Goal: Information Seeking & Learning: Learn about a topic

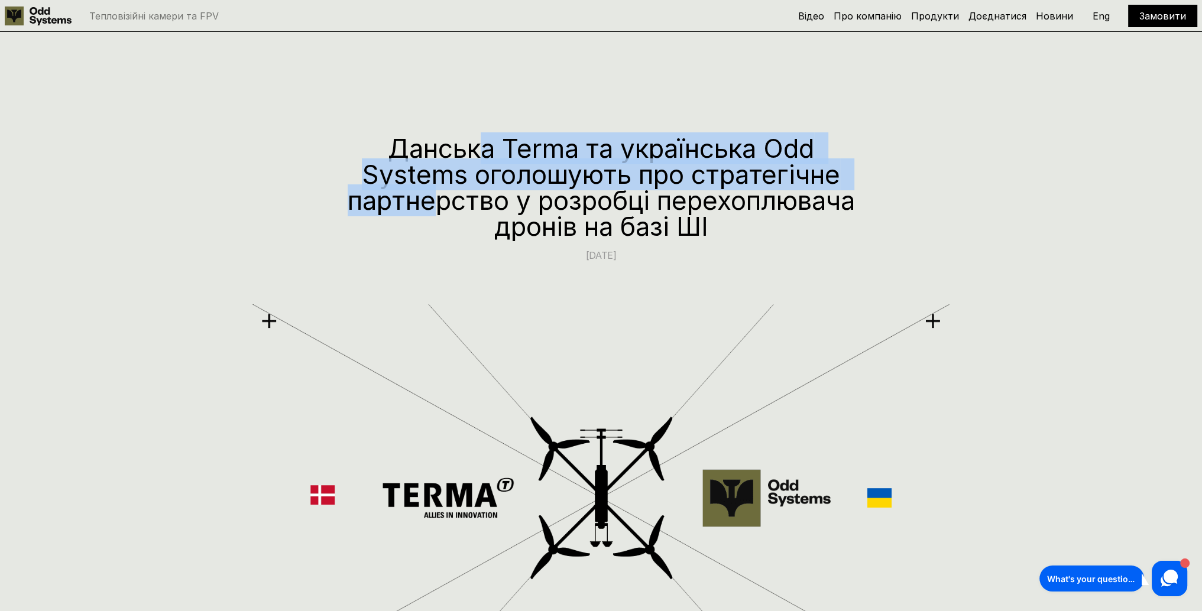
drag, startPoint x: 473, startPoint y: 140, endPoint x: 542, endPoint y: 201, distance: 92.2
click at [542, 201] on h1 "Данська Terma та українська Odd Systems оголошують про стратегічне партнерство …" at bounding box center [601, 187] width 509 height 104
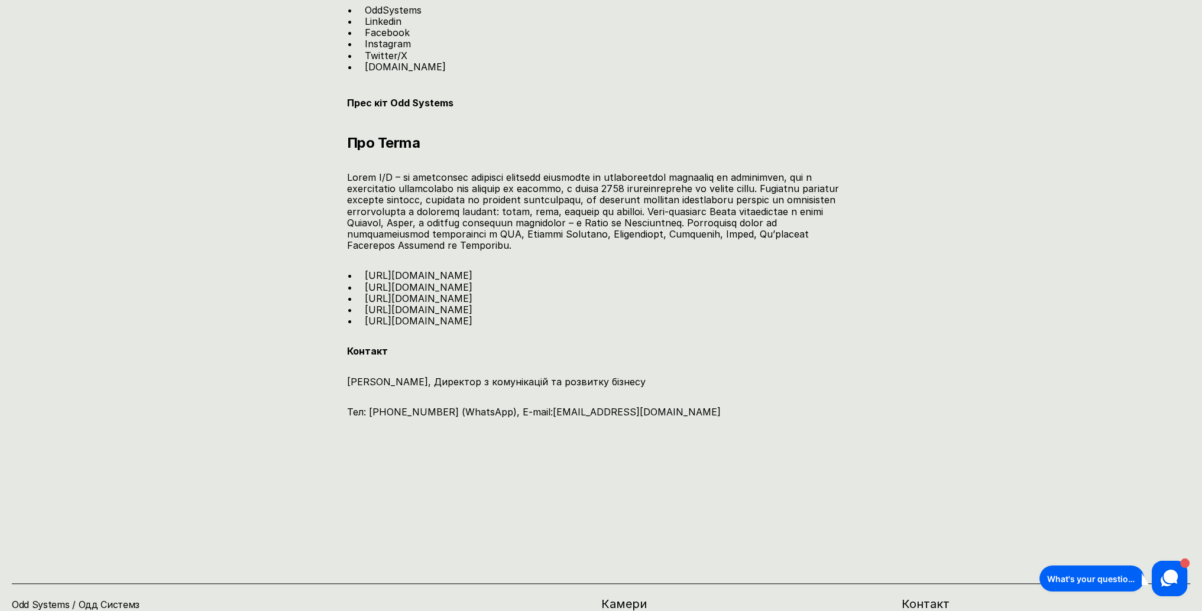
scroll to position [2230, 0]
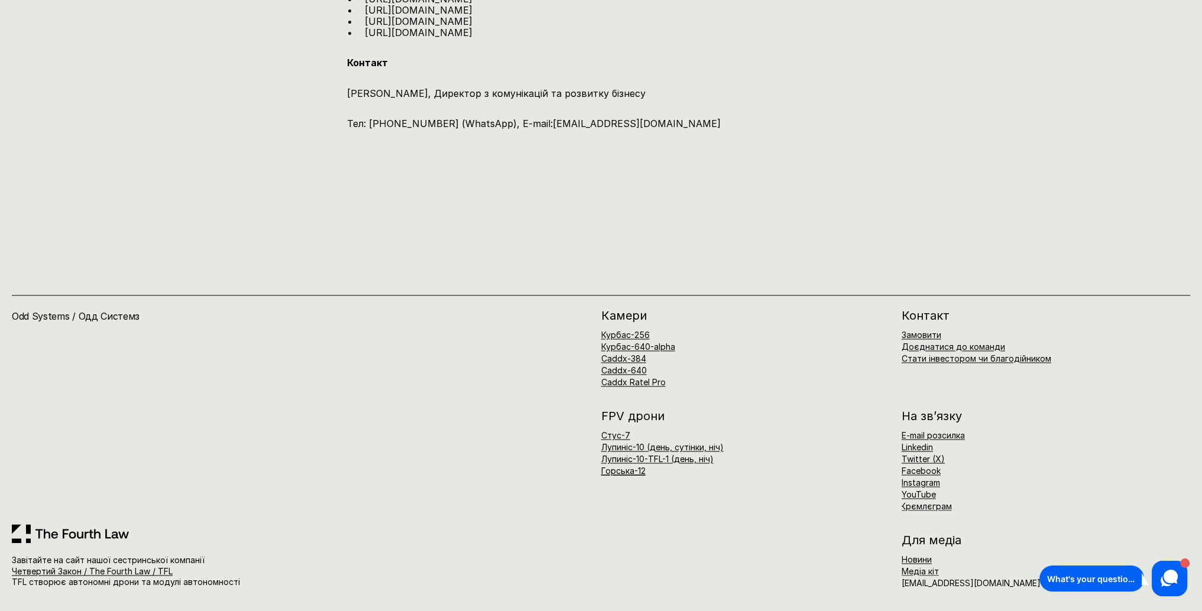
click at [610, 504] on div "FPV дрони Стус-7 Лупиніс-10 (день, сутінки, ніч) Лупиніс-10-TFL-1 (день, ніч) Г…" at bounding box center [896, 460] width 590 height 101
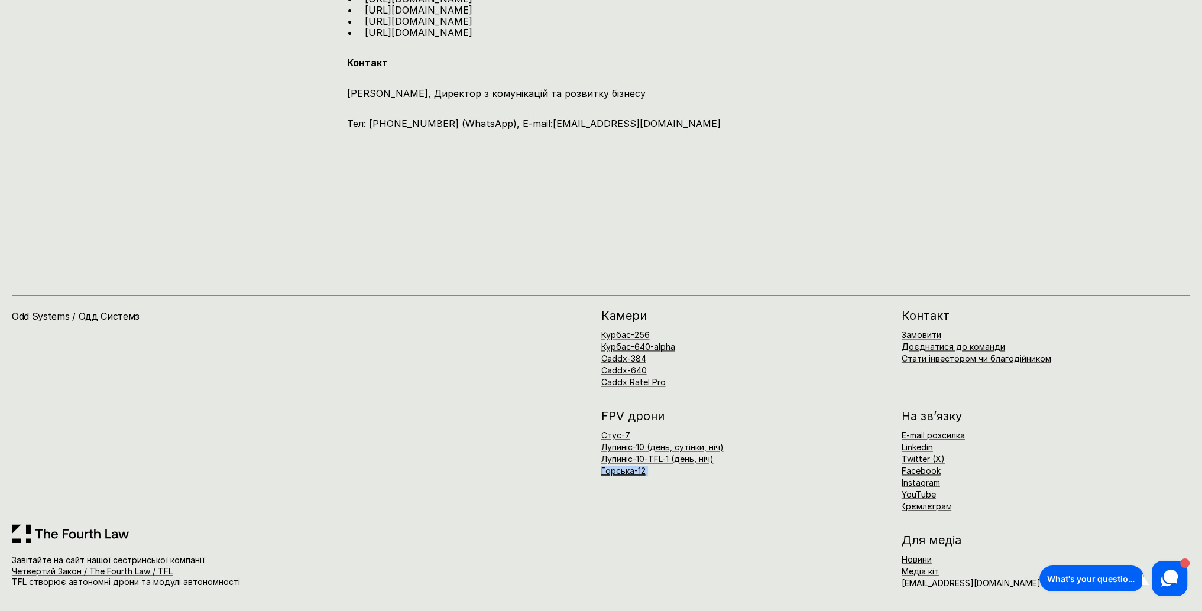
click at [610, 504] on div "FPV дрони Стус-7 Лупиніс-10 (день, сутінки, ніч) Лупиніс-10-TFL-1 (день, ніч) Г…" at bounding box center [896, 460] width 590 height 101
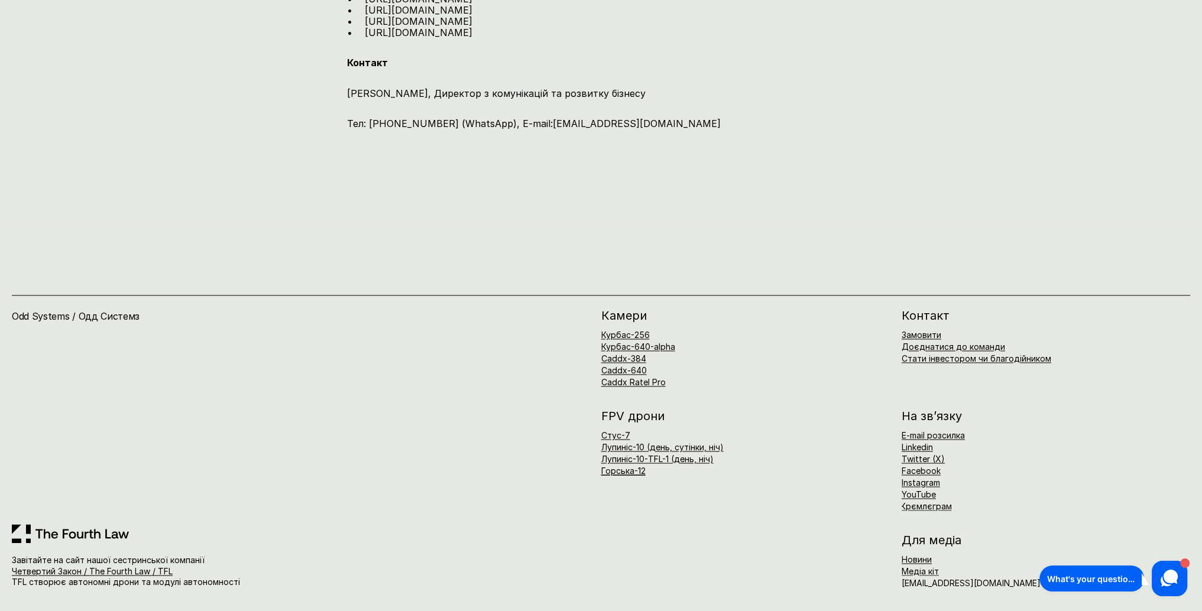
click at [610, 504] on div "FPV дрони Стус-7 Лупиніс-10 (день, сутінки, ніч) Лупиніс-10-TFL-1 (день, ніч) Г…" at bounding box center [896, 460] width 590 height 101
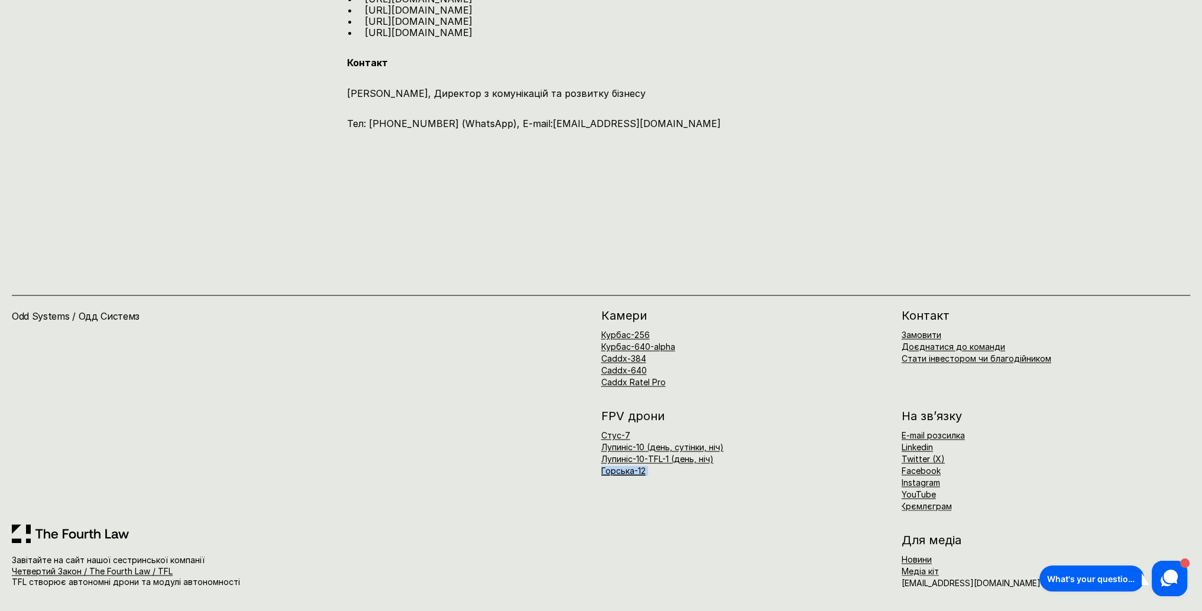
click at [610, 504] on div "FPV дрони Стус-7 Лупиніс-10 (день, сутінки, ніч) Лупиніс-10-TFL-1 (день, ніч) Г…" at bounding box center [896, 460] width 590 height 101
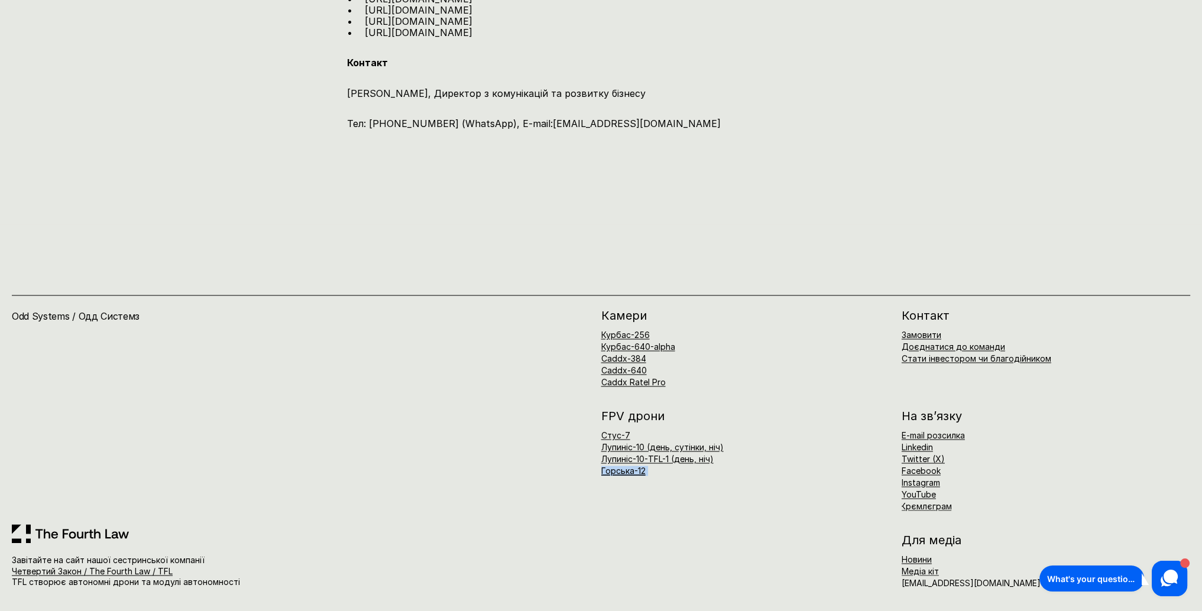
click at [610, 504] on div "FPV дрони Стус-7 Лупиніс-10 (день, сутінки, ніч) Лупиніс-10-TFL-1 (день, ніч) Г…" at bounding box center [896, 460] width 590 height 101
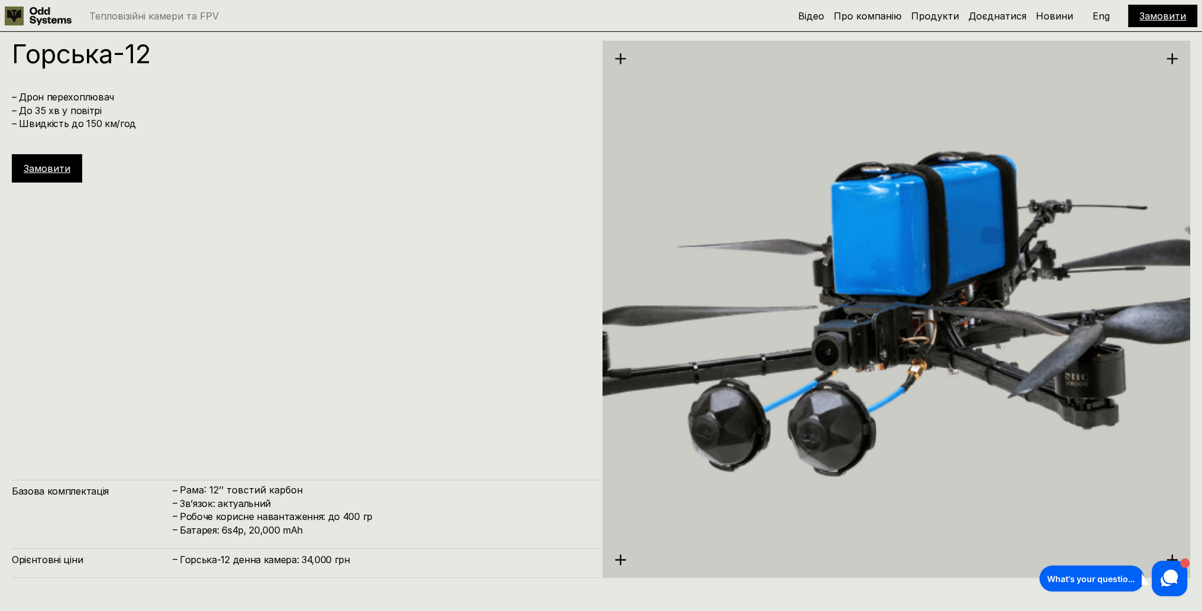
click at [370, 292] on div "[PERSON_NAME]-12 – Дрон перехоплювач – До 35 хв у повітрі – Швидкість до 150 км…" at bounding box center [306, 310] width 588 height 538
drag, startPoint x: 31, startPoint y: 103, endPoint x: 142, endPoint y: 120, distance: 112.4
click at [142, 120] on h4 "– Дрон перехоплювач – До 35 хв у повітрі – Швидкість до 150 км/год" at bounding box center [300, 110] width 577 height 40
drag, startPoint x: 142, startPoint y: 120, endPoint x: 55, endPoint y: 95, distance: 90.4
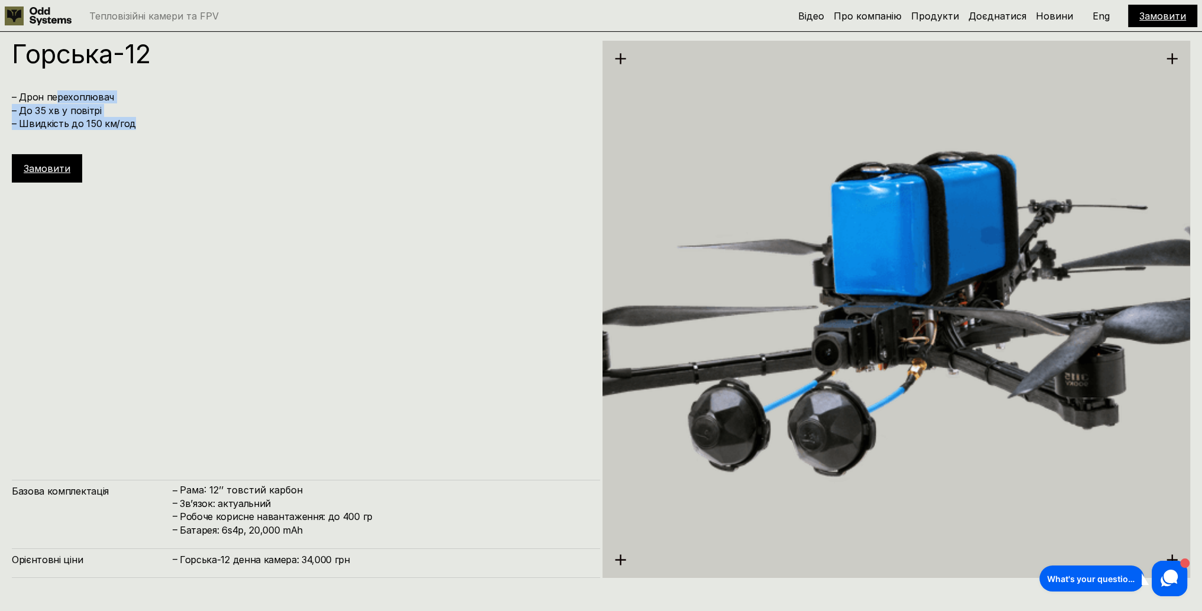
click at [55, 95] on h4 "– Дрон перехоплювач – До 35 хв у повітрі – Швидкість до 150 км/год" at bounding box center [300, 110] width 577 height 40
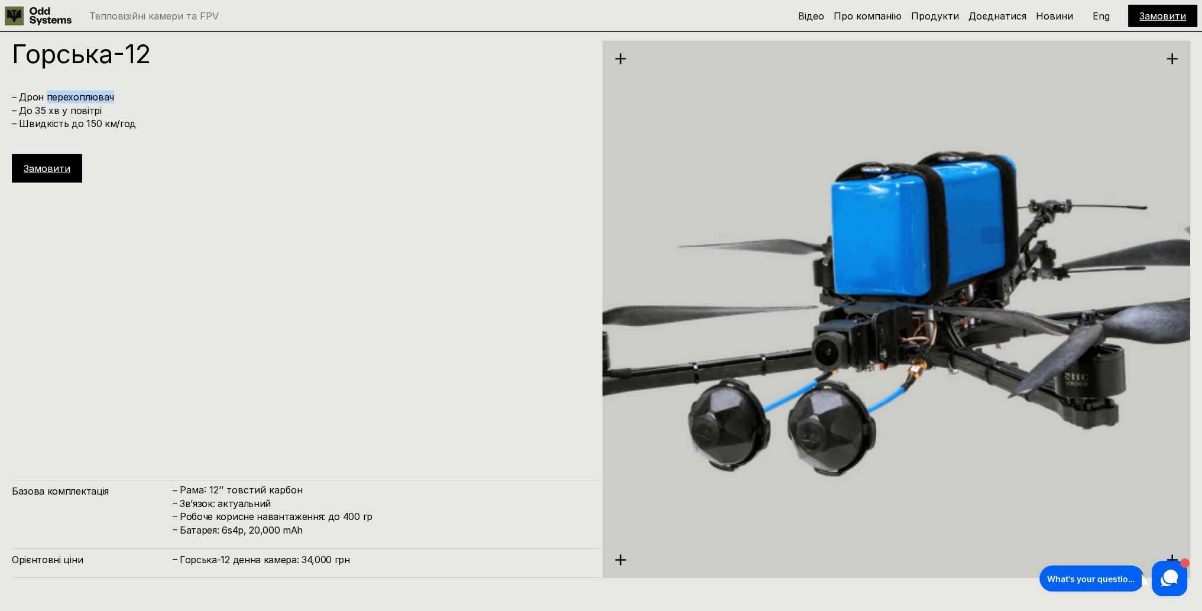
click at [55, 95] on h4 "– Дрон перехоплювач – До 35 хв у повітрі – Швидкість до 150 км/год" at bounding box center [300, 110] width 577 height 40
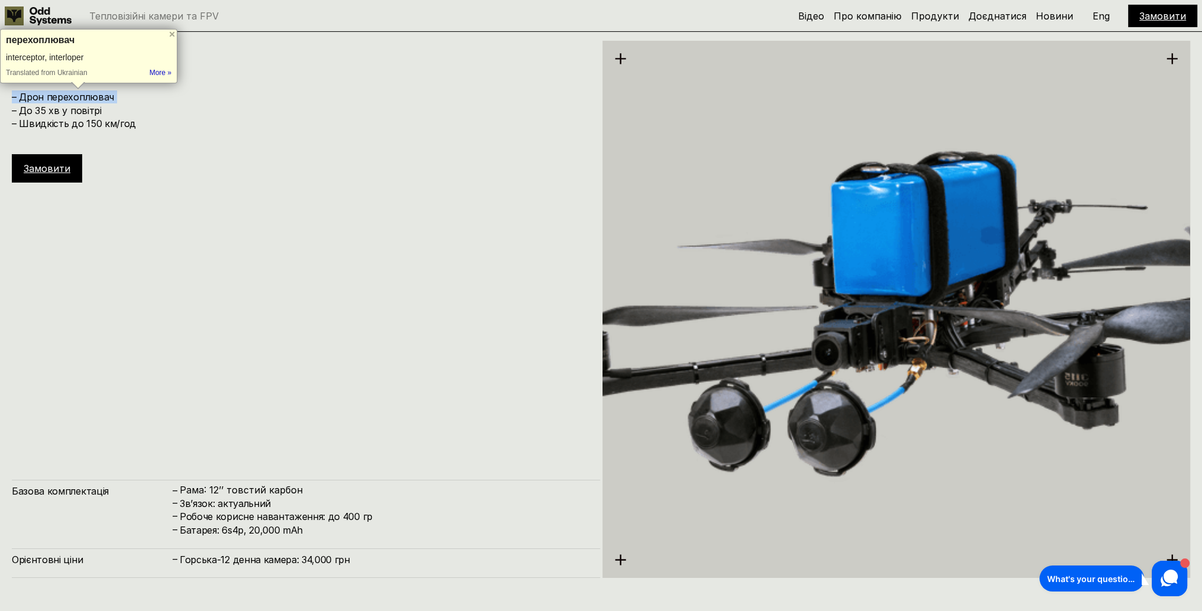
click at [55, 95] on h4 "– Дрон перехоплювач – До 35 хв у повітрі – Швидкість до 150 км/год" at bounding box center [300, 110] width 577 height 40
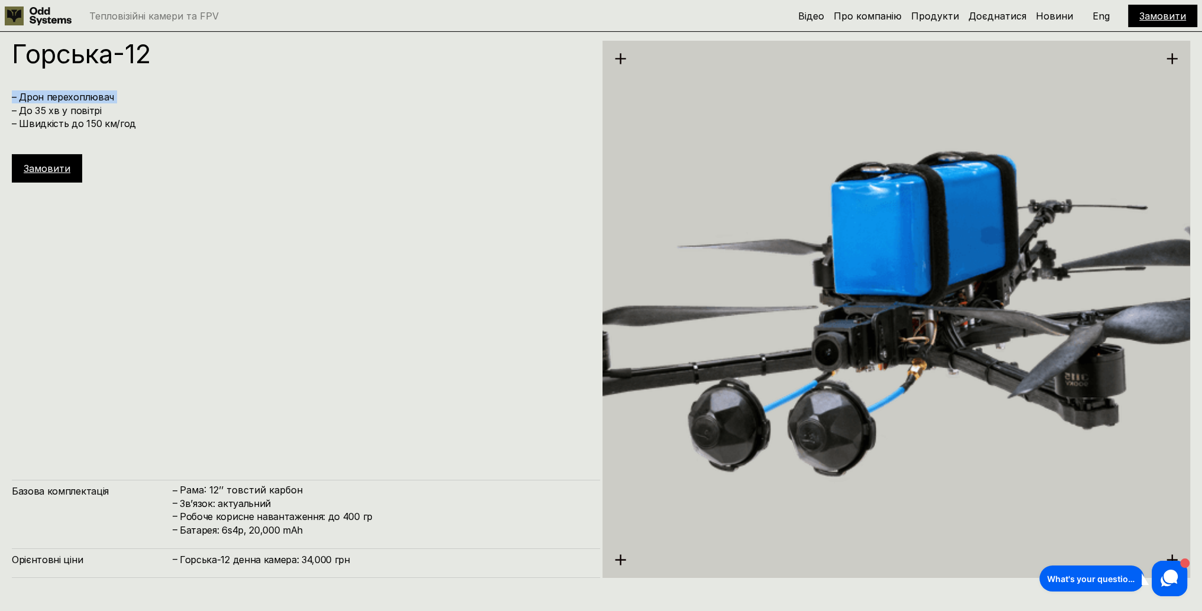
click at [55, 95] on h4 "– Дрон перехоплювач – До 35 хв у повітрі – Швидкість до 150 км/год" at bounding box center [300, 110] width 577 height 40
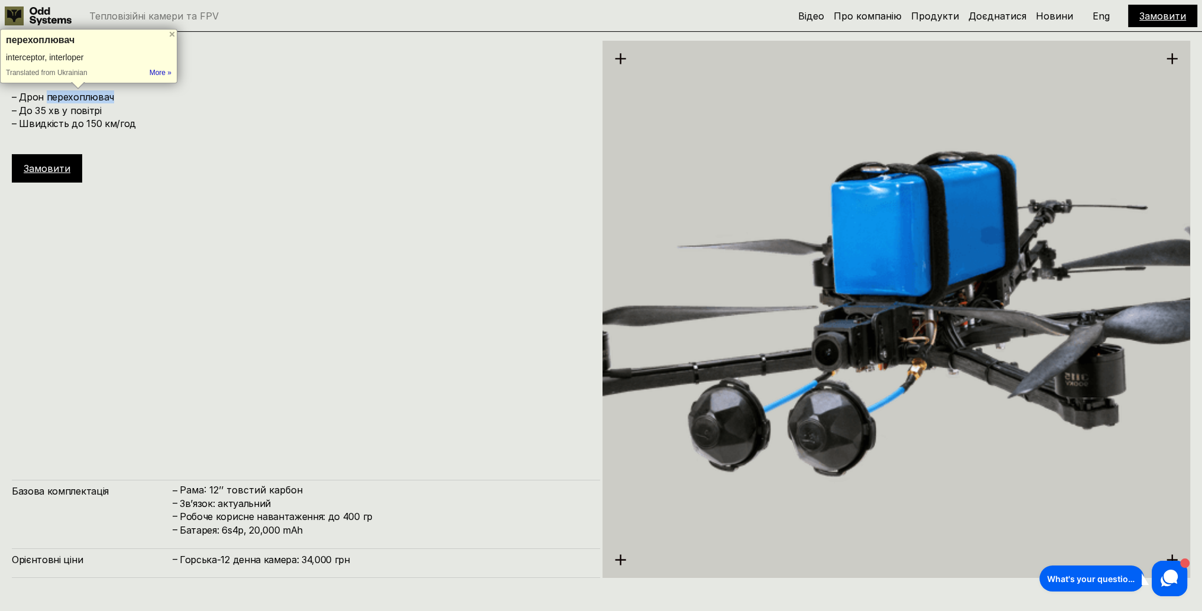
click at [55, 95] on h4 "– Дрон перехоплювач – До 35 хв у повітрі – Швидкість до 150 км/год" at bounding box center [300, 110] width 577 height 40
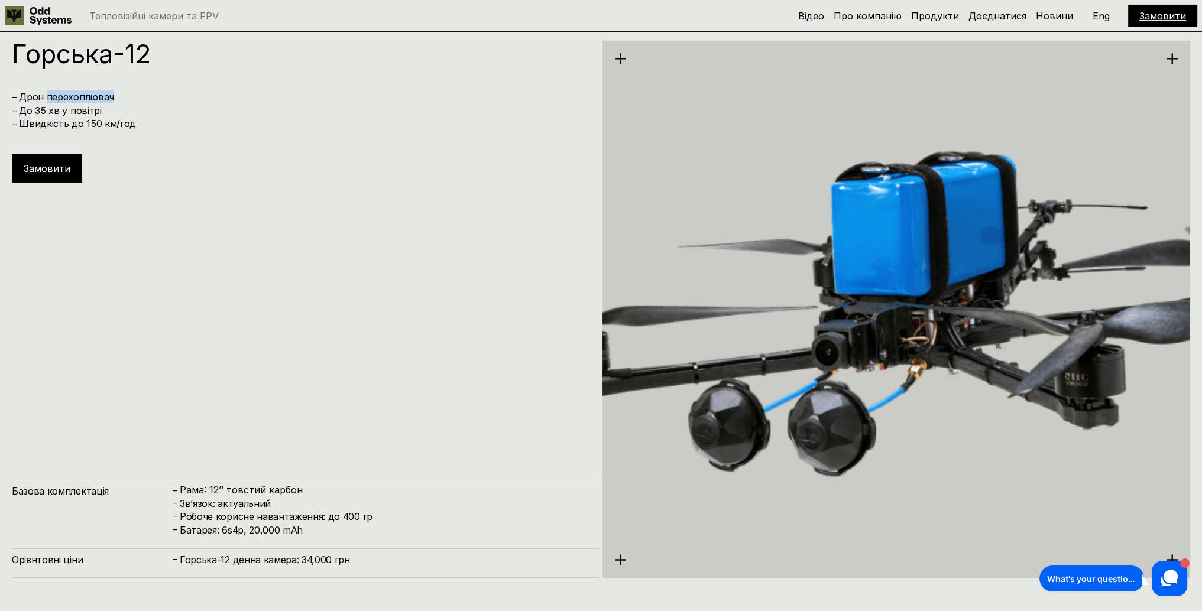
click at [55, 95] on h4 "– Дрон перехоплювач – До 35 хв у повітрі – Швидкість до 150 км/год" at bounding box center [300, 110] width 577 height 40
click at [237, 248] on div "Горська-12 – Дрон перехоплювач – До 35 хв у повітрі – Швидкість до 150 км/год З…" at bounding box center [306, 310] width 588 height 538
click at [294, 273] on div "Горська-12 – Дрон перехоплювач – До 35 хв у повітрі – Швидкість до 150 км/год З…" at bounding box center [306, 310] width 588 height 538
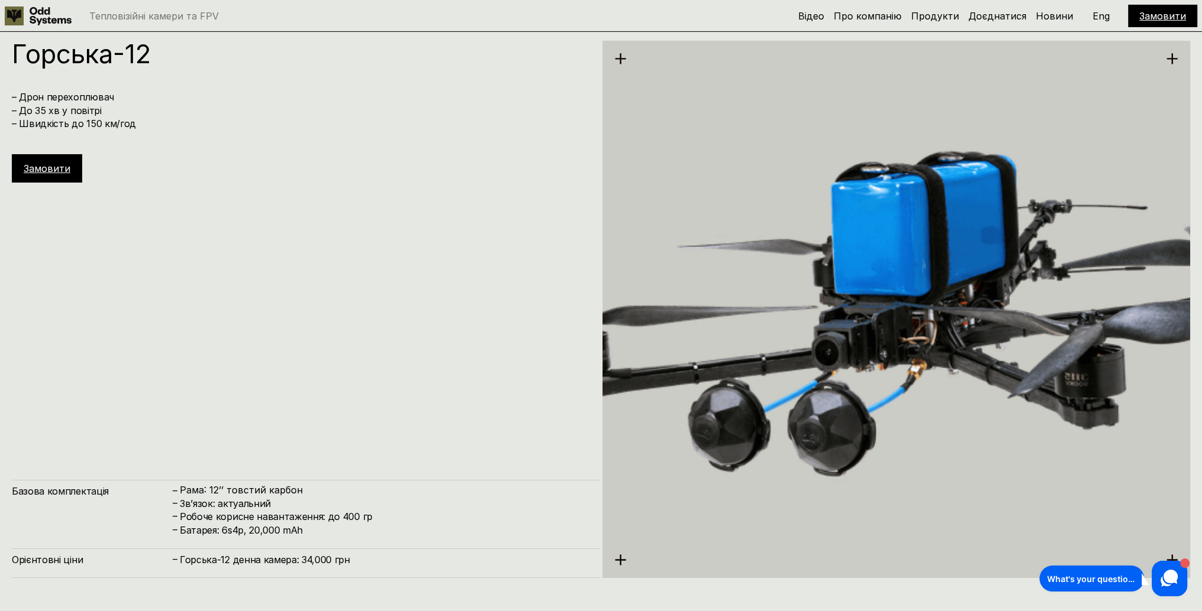
click at [270, 309] on div "Горська-12 – Дрон перехоплювач – До 35 хв у повітрі – Швидкість до 150 км/год З…" at bounding box center [306, 310] width 588 height 538
click at [394, 364] on div "Горська-12 – Дрон перехоплювач – До 35 хв у повітрі – Швидкість до 150 км/год З…" at bounding box center [306, 310] width 588 height 538
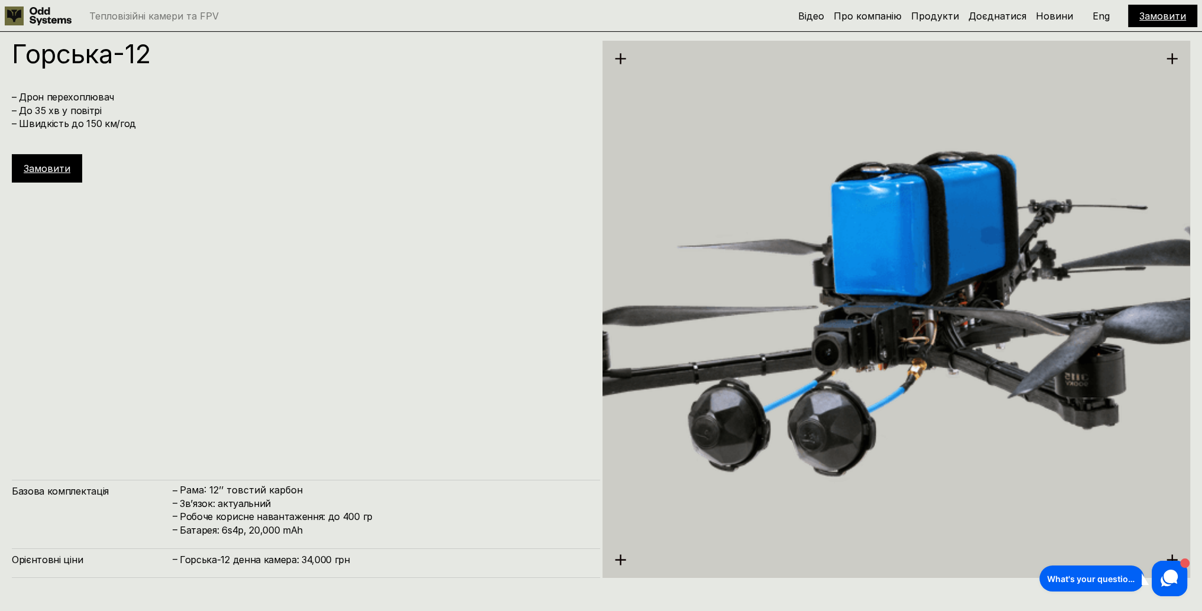
click at [435, 338] on div "Горська-12 – Дрон перехоплювач – До 35 хв у повітрі – Швидкість до 150 км/год З…" at bounding box center [306, 310] width 588 height 538
click at [454, 295] on div "Горська-12 – Дрон перехоплювач – До 35 хв у повітрі – Швидкість до 150 км/год З…" at bounding box center [306, 310] width 588 height 538
click at [297, 334] on div "Горська-12 – Дрон перехоплювач – До 35 хв у повітрі – Швидкість до 150 км/год З…" at bounding box center [306, 310] width 588 height 538
click at [358, 334] on div "Горська-12 – Дрон перехоплювач – До 35 хв у повітрі – Швидкість до 150 км/год З…" at bounding box center [306, 310] width 588 height 538
